Goal: Check status: Check status

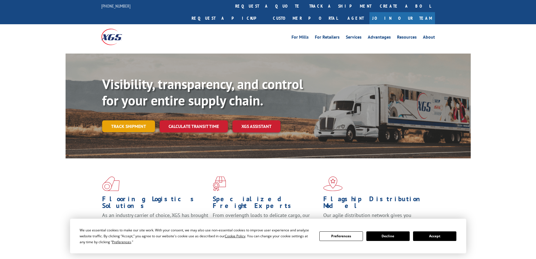
click at [125, 120] on link "Track shipment" at bounding box center [128, 126] width 53 height 12
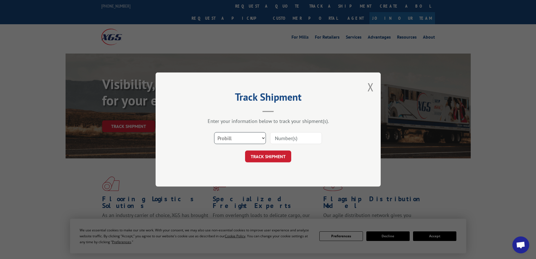
click at [228, 139] on select "Select category... Probill BOL PO" at bounding box center [240, 138] width 52 height 12
select select "bol"
click at [214, 132] on select "Select category... Probill BOL PO" at bounding box center [240, 138] width 52 height 12
click at [291, 138] on input at bounding box center [296, 138] width 52 height 12
paste input "3395295"
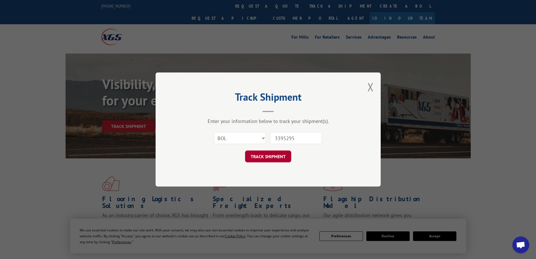
type input "3395295"
click at [274, 156] on button "TRACK SHIPMENT" at bounding box center [268, 156] width 46 height 12
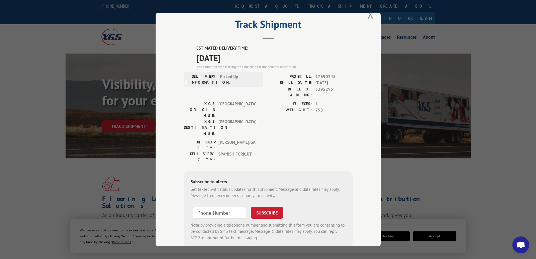
scroll to position [21, 0]
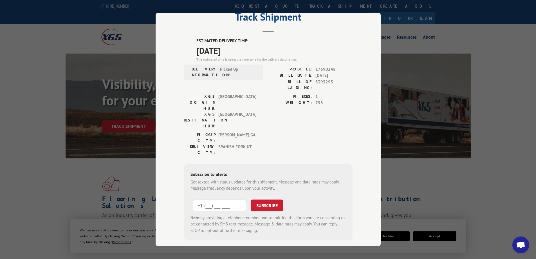
click at [226, 199] on input "+1 (___) ___-____" at bounding box center [219, 205] width 53 height 12
type input "[PHONE_NUMBER]"
click at [272, 199] on button "SUBSCRIBE" at bounding box center [267, 205] width 33 height 12
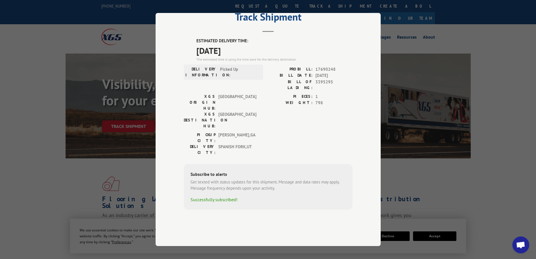
scroll to position [0, 0]
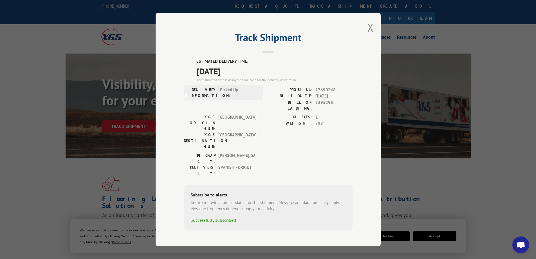
click at [55, 87] on div "Track Shipment ESTIMATED DELIVERY TIME: [DATE] The estimated time is using the …" at bounding box center [268, 129] width 536 height 259
click at [35, 64] on div "Track Shipment ESTIMATED DELIVERY TIME: [DATE] The estimated time is using the …" at bounding box center [268, 129] width 536 height 259
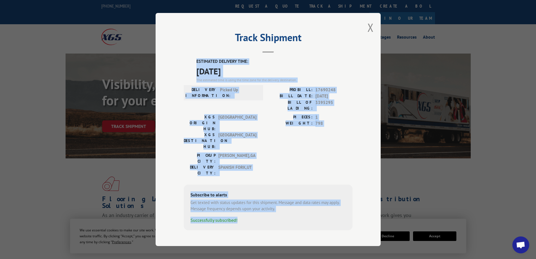
drag, startPoint x: 189, startPoint y: 59, endPoint x: 357, endPoint y: 209, distance: 225.8
click at [357, 208] on div "Track Shipment ESTIMATED DELIVERY TIME: [DATE] The estimated time is using the …" at bounding box center [268, 129] width 225 height 233
copy div "ESTIMATED DELIVERY TIME: [DATE] The estimated time is using the time zone for t…"
click at [372, 34] on button "Close modal" at bounding box center [370, 27] width 6 height 15
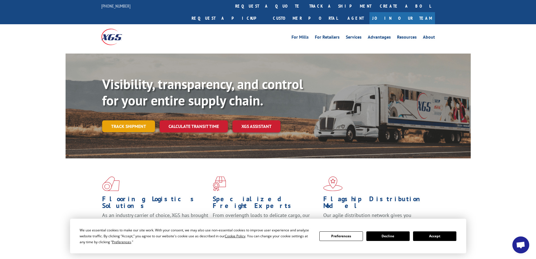
click at [136, 120] on link "Track shipment" at bounding box center [128, 126] width 53 height 12
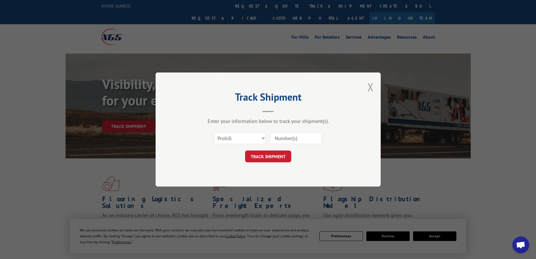
click at [371, 87] on button "Close modal" at bounding box center [370, 86] width 6 height 15
